Goal: Find specific page/section: Find specific page/section

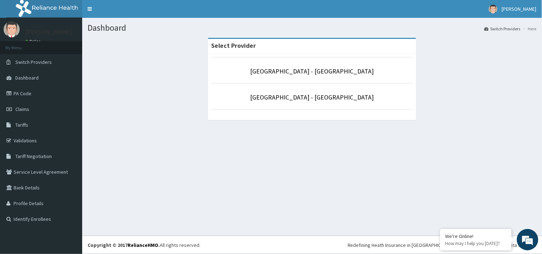
click at [327, 93] on p "[GEOGRAPHIC_DATA] - [GEOGRAPHIC_DATA]" at bounding box center [311, 97] width 201 height 9
click at [320, 95] on link "[GEOGRAPHIC_DATA] - [GEOGRAPHIC_DATA]" at bounding box center [312, 97] width 124 height 8
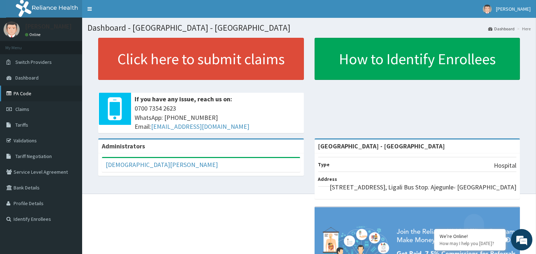
click at [33, 91] on link "PA Code" at bounding box center [41, 94] width 82 height 16
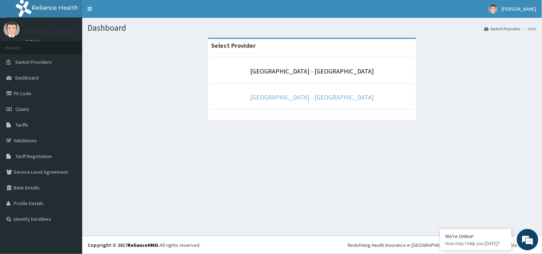
click at [304, 99] on link "[GEOGRAPHIC_DATA] - [GEOGRAPHIC_DATA]" at bounding box center [312, 97] width 124 height 8
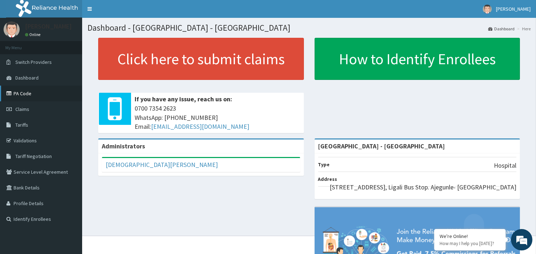
click at [29, 93] on link "PA Code" at bounding box center [41, 94] width 82 height 16
